Goal: Task Accomplishment & Management: Use online tool/utility

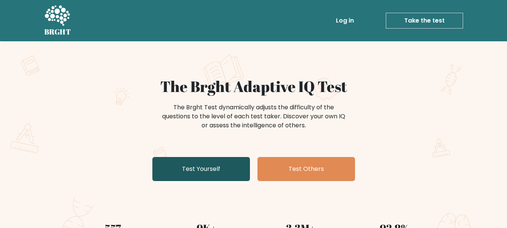
click at [227, 171] on link "Test Yourself" at bounding box center [201, 169] width 98 height 24
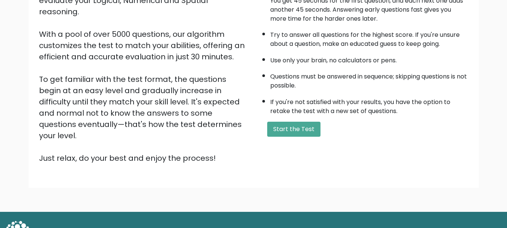
scroll to position [116, 0]
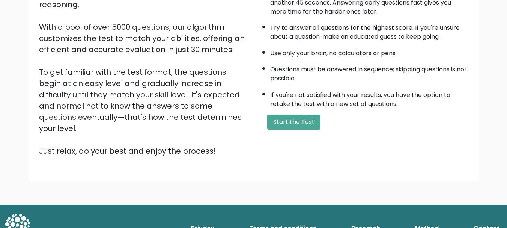
drag, startPoint x: 297, startPoint y: 139, endPoint x: 297, endPoint y: 135, distance: 4.1
click at [297, 138] on div "Welcome to the Brght Adaptive IQ Test This is your personal adaptive IQ Test, d…" at bounding box center [254, 61] width 438 height 201
click at [295, 122] on button "Start the Test" at bounding box center [293, 121] width 53 height 15
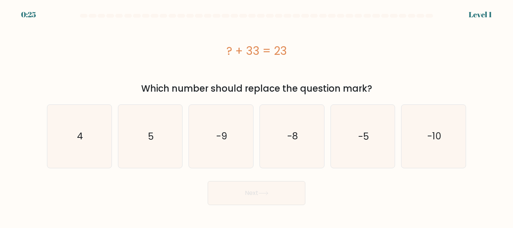
click at [236, 56] on div "? + 33 = 23" at bounding box center [256, 50] width 419 height 17
drag, startPoint x: 236, startPoint y: 56, endPoint x: 413, endPoint y: 128, distance: 190.5
click at [237, 56] on div "? + 33 = 23" at bounding box center [256, 50] width 419 height 17
click at [463, 137] on icon "-10" at bounding box center [433, 136] width 63 height 63
click at [257, 116] on input "f. -10" at bounding box center [256, 115] width 0 height 2
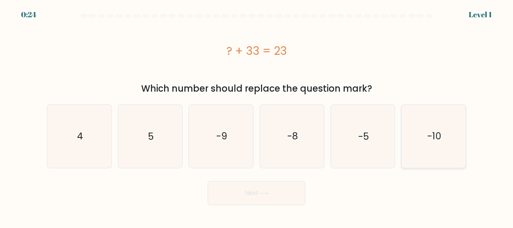
radio input "true"
click at [268, 200] on button "Next" at bounding box center [257, 193] width 98 height 24
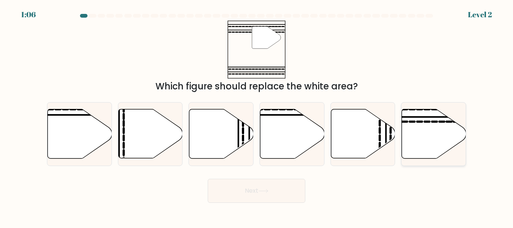
click at [457, 126] on div "f." at bounding box center [433, 133] width 71 height 63
click at [420, 134] on icon at bounding box center [434, 133] width 64 height 49
click at [257, 116] on input "f." at bounding box center [256, 115] width 0 height 2
radio input "true"
click at [248, 188] on button "Next" at bounding box center [257, 191] width 98 height 24
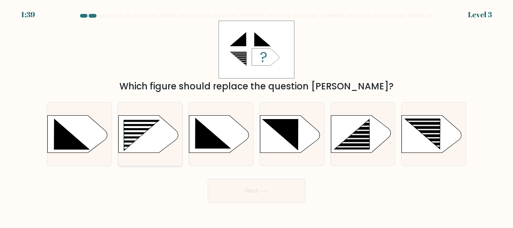
click at [129, 132] on rect at bounding box center [136, 131] width 51 height 2
click at [256, 116] on input "b." at bounding box center [256, 115] width 0 height 2
radio input "true"
click at [273, 178] on div "Next" at bounding box center [256, 189] width 428 height 28
click at [277, 185] on button "Next" at bounding box center [257, 191] width 98 height 24
